Goal: Navigation & Orientation: Understand site structure

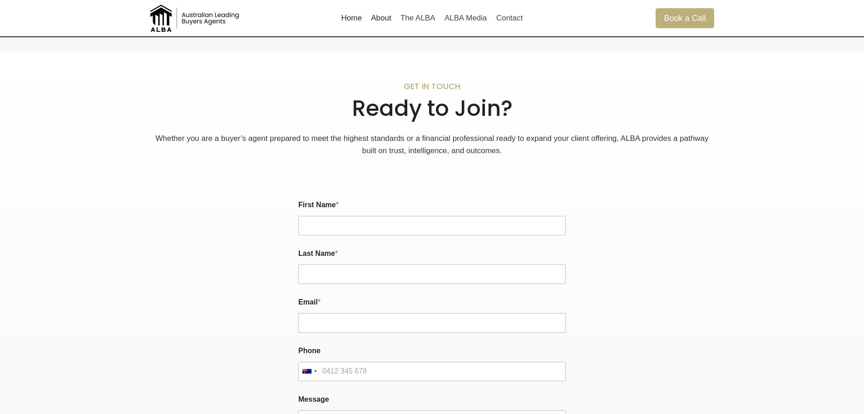
scroll to position [1953, 0]
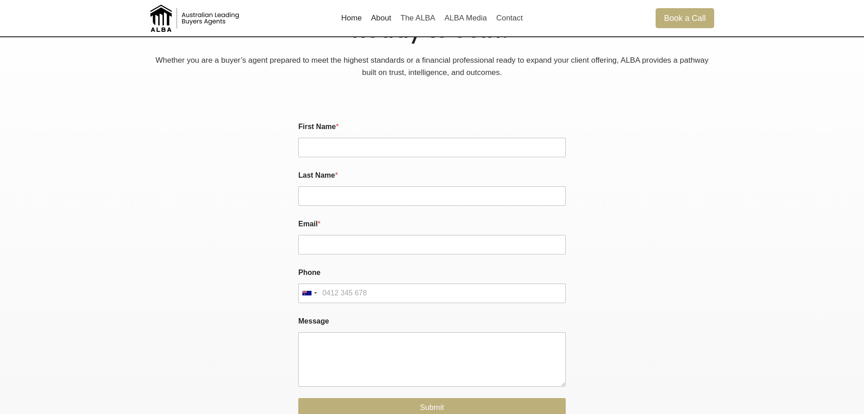
click at [382, 25] on link "About" at bounding box center [382, 18] width 30 height 22
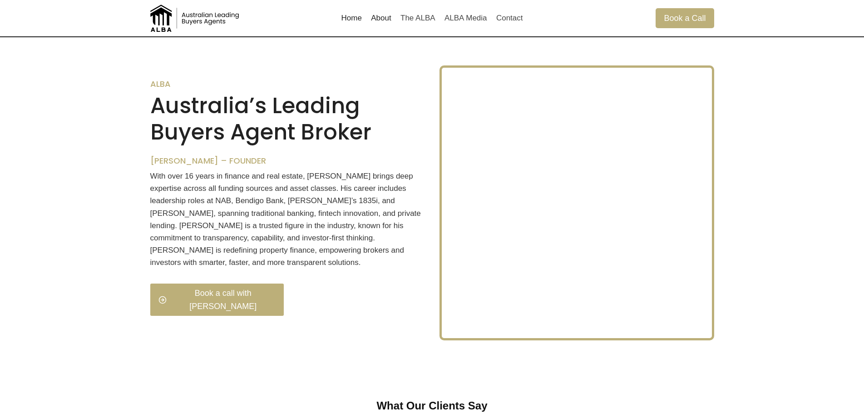
scroll to position [910, 0]
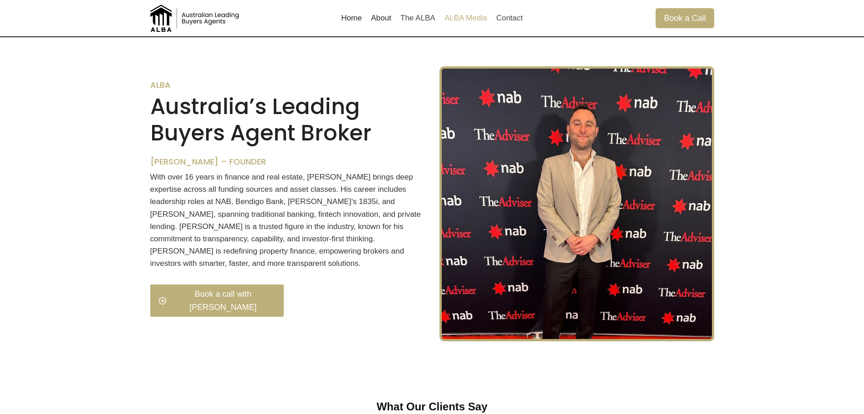
click at [461, 13] on link "ALBA Media" at bounding box center [466, 18] width 52 height 22
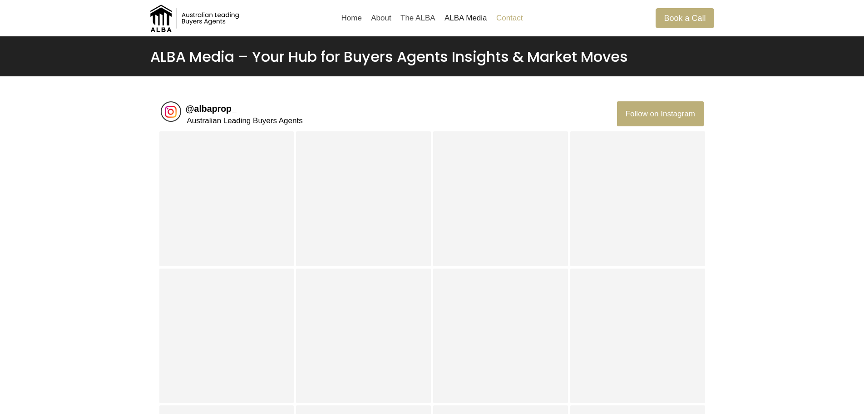
click at [494, 17] on link "Contact" at bounding box center [510, 18] width 36 height 22
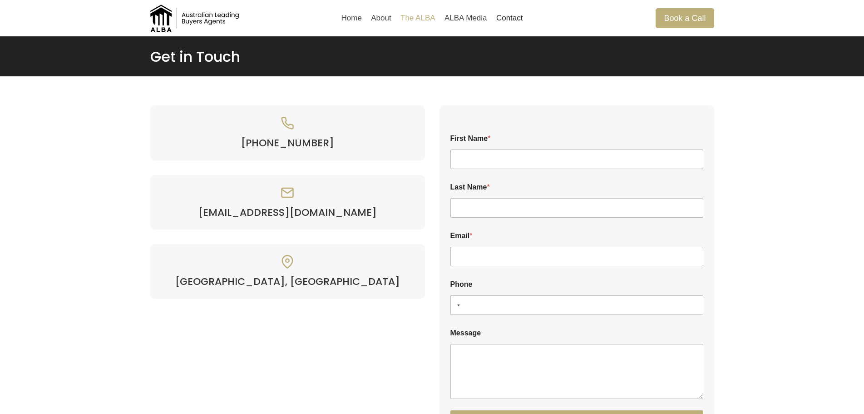
drag, startPoint x: 0, startPoint y: 0, endPoint x: 422, endPoint y: 17, distance: 422.8
click at [422, 17] on link "The ALBA" at bounding box center [418, 18] width 44 height 22
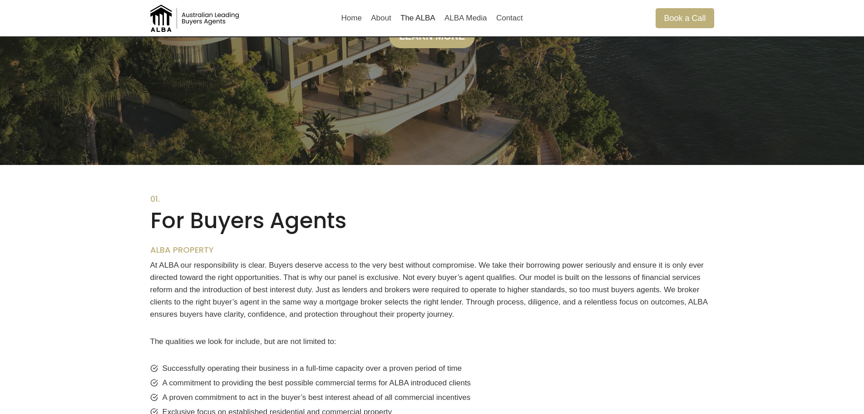
scroll to position [182, 0]
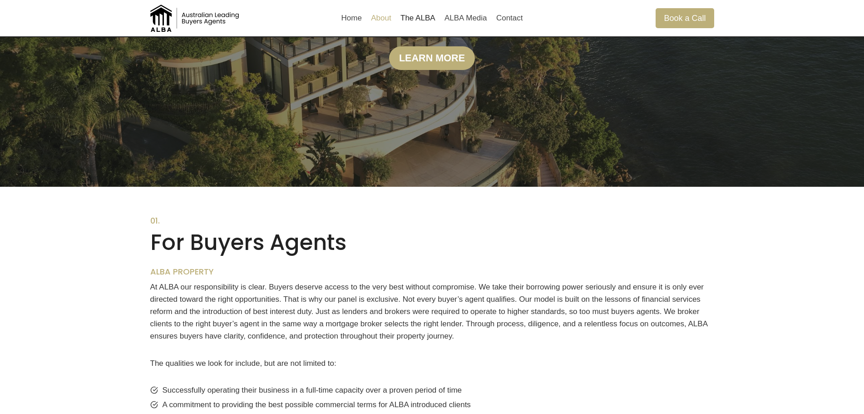
click at [385, 25] on link "About" at bounding box center [382, 18] width 30 height 22
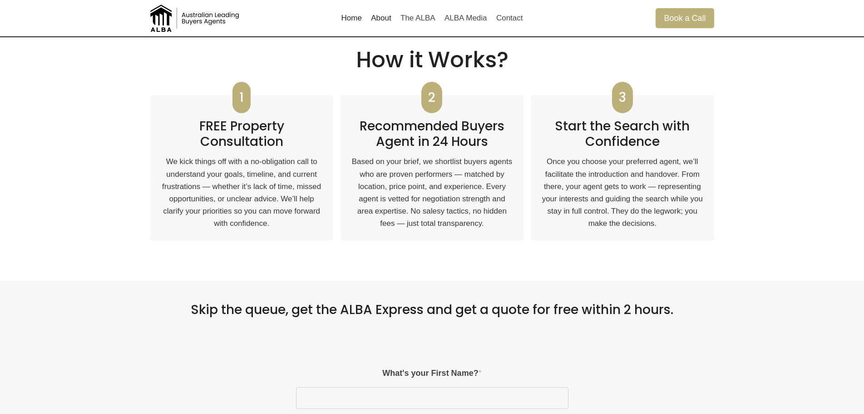
scroll to position [320, 0]
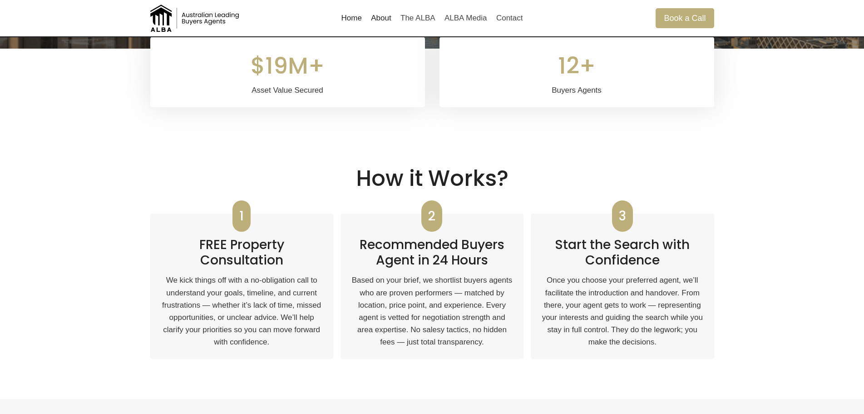
click at [455, 238] on h2 "Recommended Buyers Agent in 24 Hours" at bounding box center [432, 249] width 161 height 38
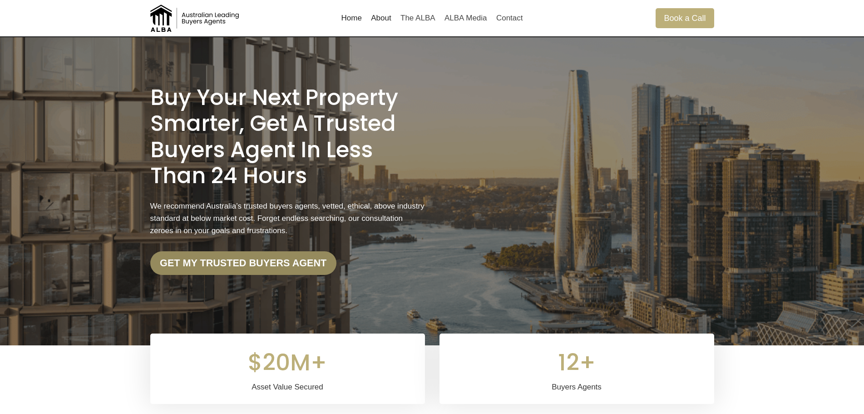
scroll to position [45, 0]
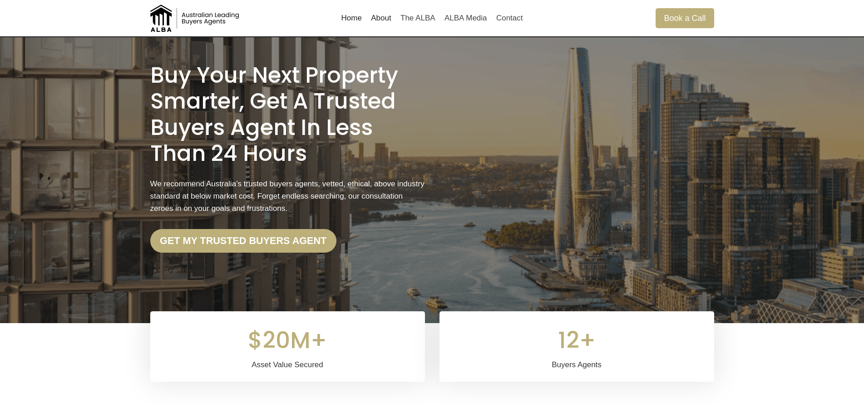
click at [355, 15] on link "Home" at bounding box center [352, 18] width 30 height 22
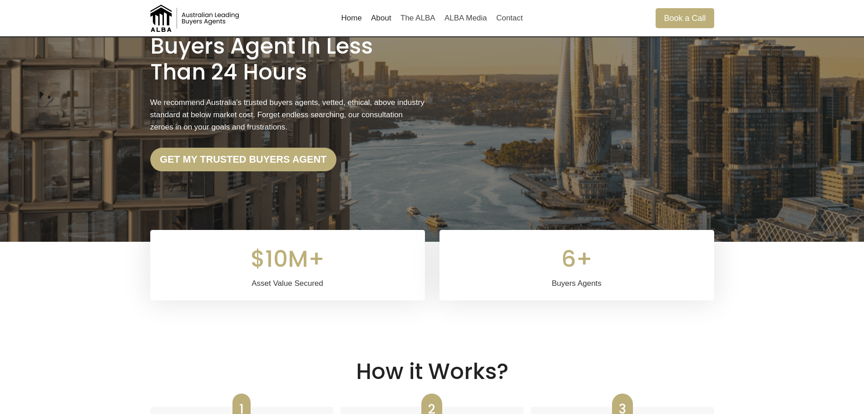
scroll to position [136, 0]
